Goal: Find specific page/section: Find specific page/section

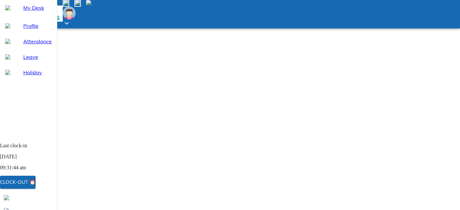
select select "8"
click at [49, 45] on span "Attendance" at bounding box center [37, 42] width 28 height 8
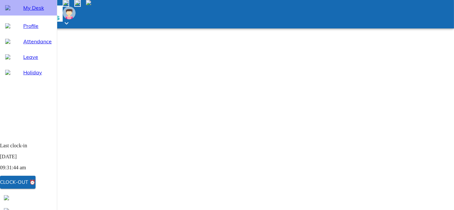
click at [57, 16] on div "My Desk" at bounding box center [28, 8] width 57 height 16
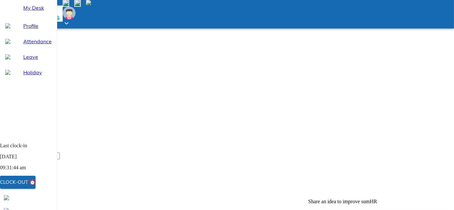
scroll to position [59, 0]
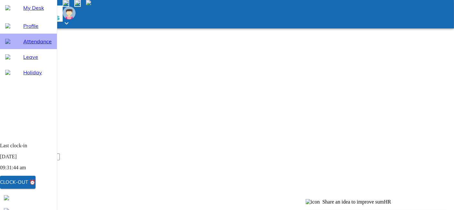
click at [44, 45] on span "Attendance" at bounding box center [37, 42] width 28 height 8
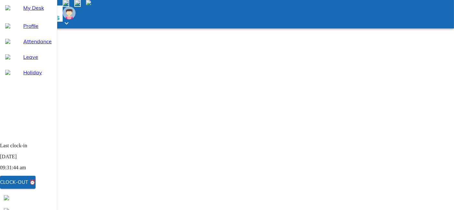
select select "8"
